Goal: Task Accomplishment & Management: Manage account settings

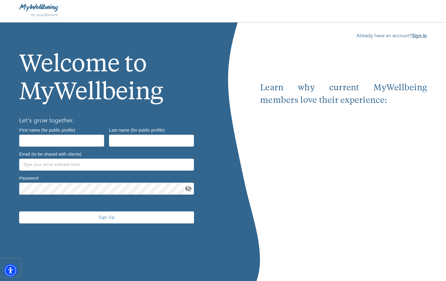
click at [419, 36] on b "Sign In" at bounding box center [419, 35] width 15 height 7
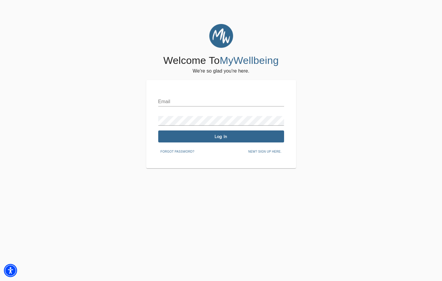
click at [230, 94] on div "Email" at bounding box center [221, 99] width 126 height 14
click at [232, 99] on input "text" at bounding box center [221, 102] width 126 height 10
type input "[EMAIL_ADDRESS][DOMAIN_NAME]"
click at [200, 115] on div "Password" at bounding box center [221, 118] width 126 height 14
drag, startPoint x: 242, startPoint y: 111, endPoint x: 243, endPoint y: 115, distance: 4.1
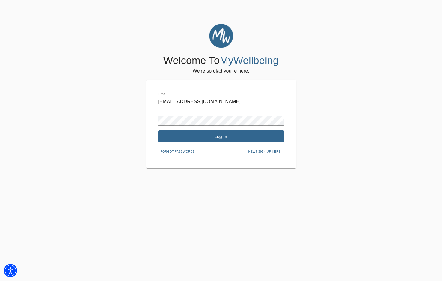
click at [243, 111] on div "Password" at bounding box center [221, 118] width 126 height 14
click at [262, 142] on button "Log In" at bounding box center [221, 136] width 126 height 12
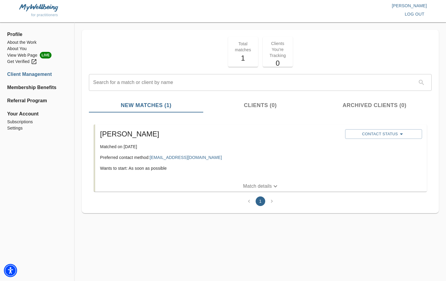
click at [269, 186] on p "Match details" at bounding box center [257, 185] width 29 height 7
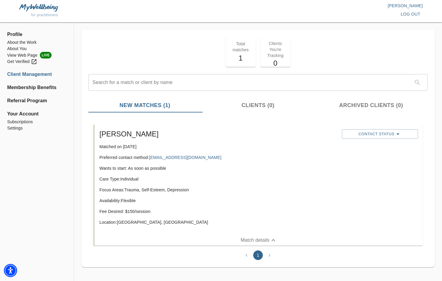
click at [270, 173] on div "[PERSON_NAME] Matched on [DATE] Preferred contact method: [EMAIL_ADDRESS][DOMAI…" at bounding box center [218, 179] width 242 height 105
